Goal: Task Accomplishment & Management: Complete application form

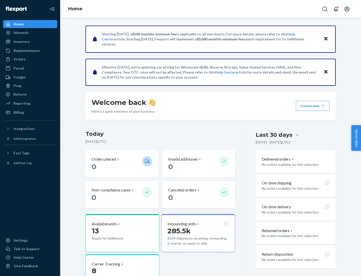
click at [323, 106] on button "Create new Create new inbound Create new order Create new product" at bounding box center [313, 106] width 34 height 10
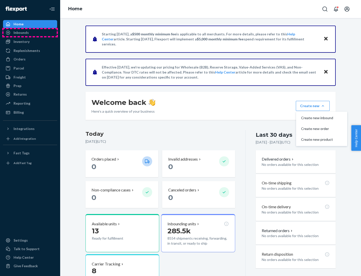
click at [30, 33] on div "Inbounds" at bounding box center [30, 32] width 53 height 7
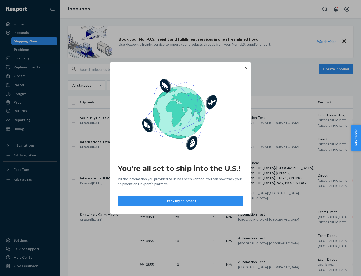
click at [181, 201] on button "Track my shipment" at bounding box center [180, 201] width 125 height 10
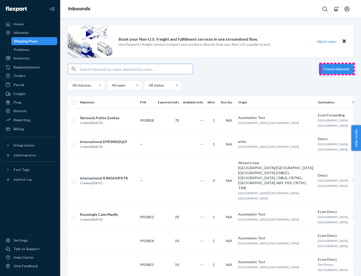
click at [337, 69] on button "Create inbound" at bounding box center [336, 69] width 35 height 10
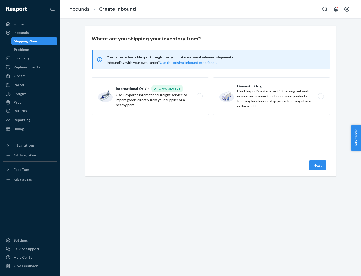
click at [150, 96] on label "International Origin DTC Available Use Flexport's international freight service…" at bounding box center [150, 96] width 117 height 38
click at [200, 96] on input "International Origin DTC Available Use Flexport's international freight service…" at bounding box center [201, 96] width 3 height 3
radio input "true"
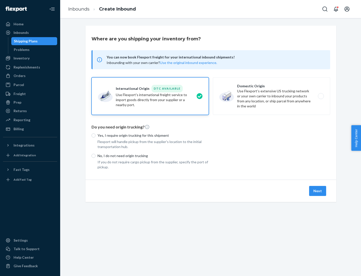
click at [153, 156] on p "No, I do not need origin trucking" at bounding box center [153, 155] width 111 height 5
click at [96, 156] on input "No, I do not need origin trucking" at bounding box center [94, 156] width 4 height 4
radio input "true"
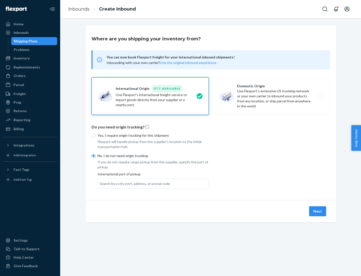
click at [134, 183] on div "Search by a city, port, address, or postal code" at bounding box center [135, 183] width 70 height 5
click at [100, 183] on input "Search by a city, port, address, or postal code" at bounding box center [100, 183] width 1 height 5
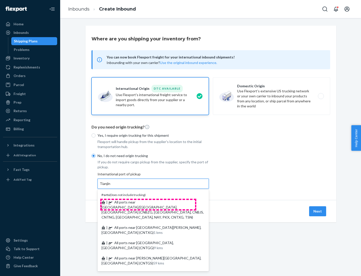
click at [148, 202] on span "| All ports near [GEOGRAPHIC_DATA]/[GEOGRAPHIC_DATA], [GEOGRAPHIC_DATA] (CNBZG,…" at bounding box center [153, 209] width 102 height 19
click at [111, 186] on input "Tianjin" at bounding box center [105, 183] width 11 height 5
type input "All ports near [GEOGRAPHIC_DATA]/[GEOGRAPHIC_DATA], [GEOGRAPHIC_DATA] (CNBZG, […"
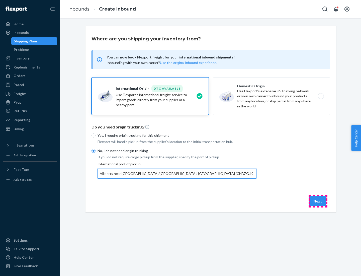
click at [318, 201] on button "Next" at bounding box center [317, 201] width 17 height 10
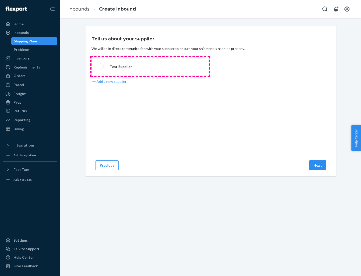
click at [150, 67] on label "Test Supplier" at bounding box center [150, 66] width 117 height 19
click at [101, 67] on input "Test Supplier" at bounding box center [99, 66] width 3 height 3
radio input "true"
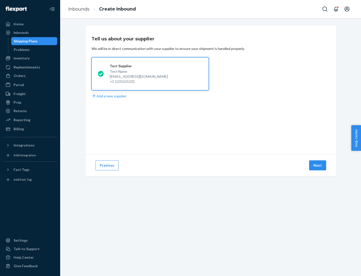
click at [318, 165] on button "Next" at bounding box center [317, 165] width 17 height 10
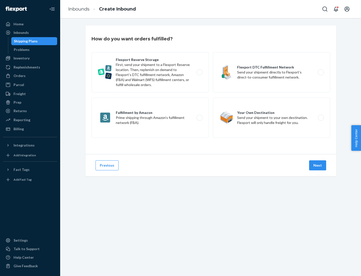
click at [150, 72] on label "Flexport Reserve Storage First, send your shipment to a Flexport Reserve locati…" at bounding box center [150, 72] width 117 height 40
click at [200, 72] on input "Flexport Reserve Storage First, send your shipment to a Flexport Reserve locati…" at bounding box center [201, 72] width 3 height 3
radio input "true"
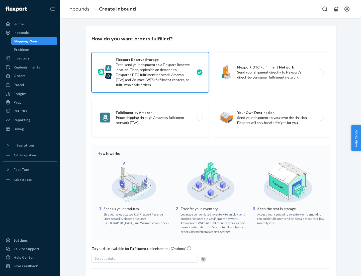
scroll to position [41, 0]
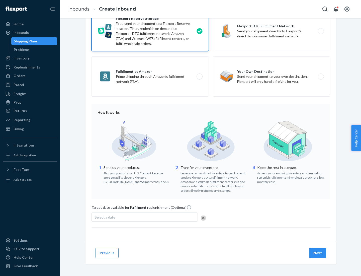
click at [318, 253] on button "Next" at bounding box center [317, 253] width 17 height 10
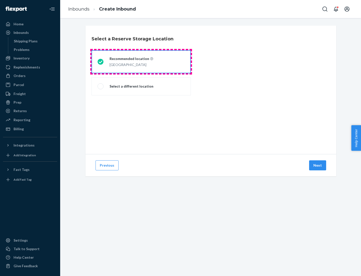
click at [141, 62] on div "[GEOGRAPHIC_DATA]" at bounding box center [132, 64] width 44 height 6
click at [101, 62] on input "Recommended location [GEOGRAPHIC_DATA]" at bounding box center [99, 61] width 3 height 3
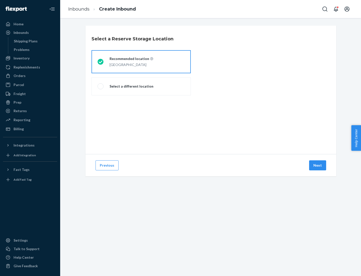
click at [318, 165] on button "Next" at bounding box center [317, 165] width 17 height 10
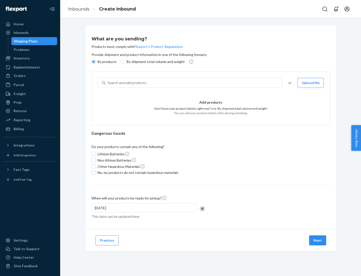
click at [194, 83] on div "Search and add products" at bounding box center [194, 82] width 177 height 9
click at [108, 83] on input "Search and add products" at bounding box center [108, 82] width 1 height 5
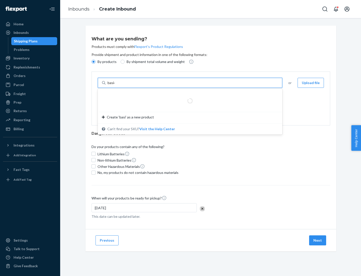
type input "basic"
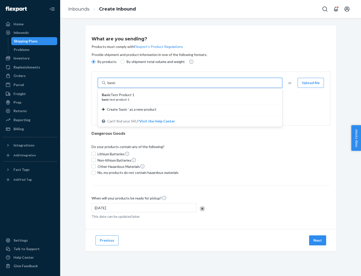
click at [188, 95] on div "Basic Test Product 1" at bounding box center [188, 94] width 173 height 5
click at [117, 85] on input "basic" at bounding box center [112, 82] width 9 height 5
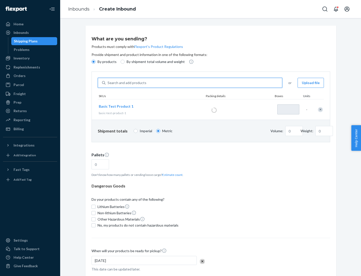
type input "1"
type input "1.09"
type input "3.27"
type input "3"
type input "0.01"
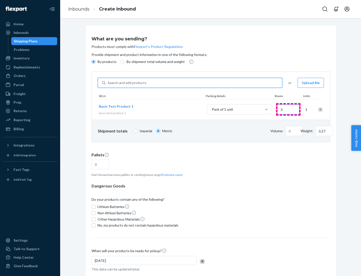
type input "32.66"
type input "30"
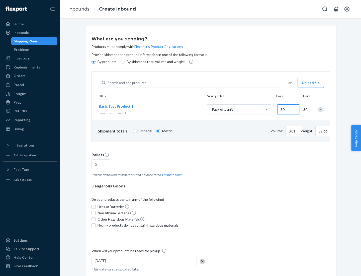
type input "0.07"
type input "326.59"
type input "300"
type input "0.68"
type input "3265.86"
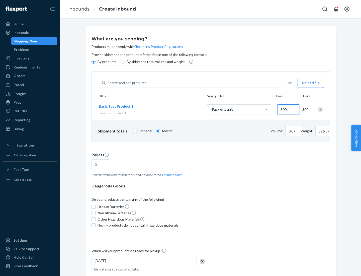
type input "3000"
type input "1.09"
type input "1"
type input "10.89"
type input "10"
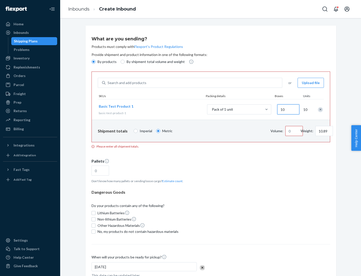
type input "0.02"
type input "108.86"
type input "100"
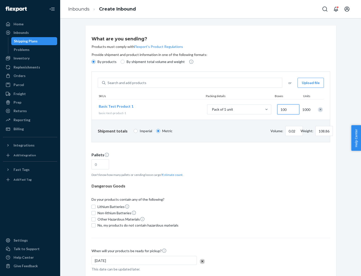
type input "0.23"
type input "1088.62"
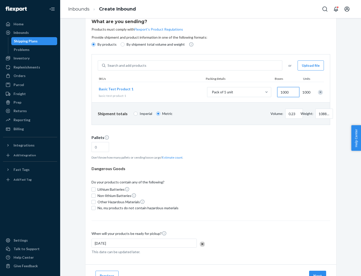
type input "1000"
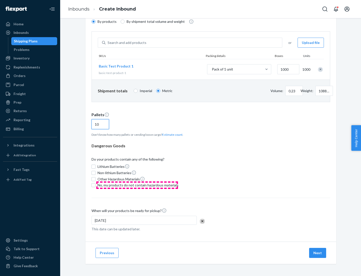
type input "10"
click at [137, 185] on span "No, my products do not contain hazardous materials" at bounding box center [138, 185] width 81 height 5
click at [96, 185] on input "No, my products do not contain hazardous materials" at bounding box center [94, 185] width 4 height 4
checkbox input "true"
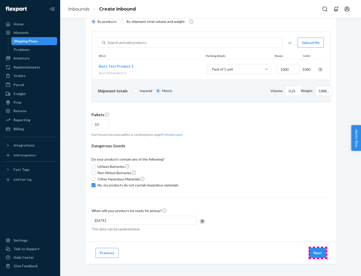
click at [318, 253] on button "Next" at bounding box center [317, 253] width 17 height 10
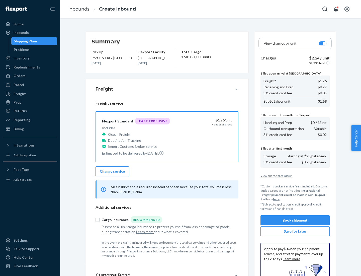
scroll to position [73, 0]
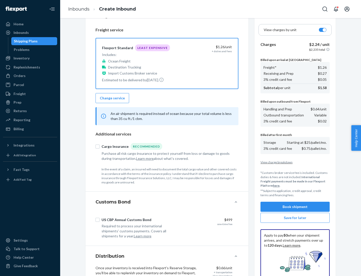
click at [295, 207] on button "Book shipment" at bounding box center [295, 207] width 69 height 10
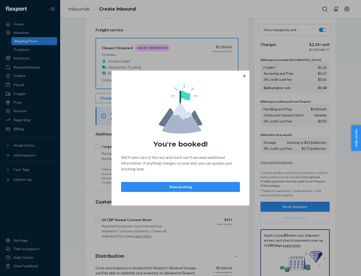
click at [181, 187] on p "View booking" at bounding box center [180, 186] width 110 height 5
